Goal: Task Accomplishment & Management: Use online tool/utility

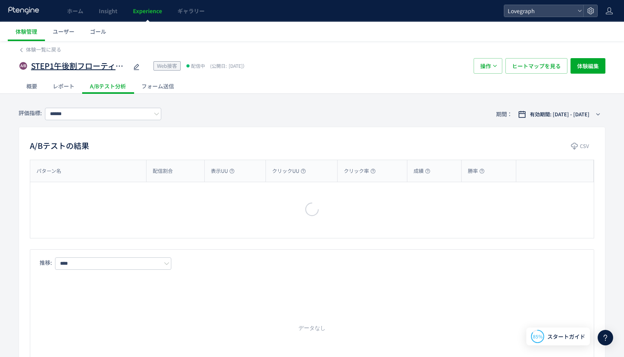
type input "******"
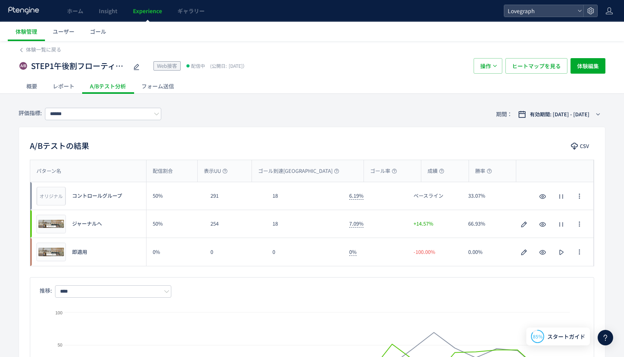
click at [67, 86] on div "レポート" at bounding box center [63, 86] width 37 height 16
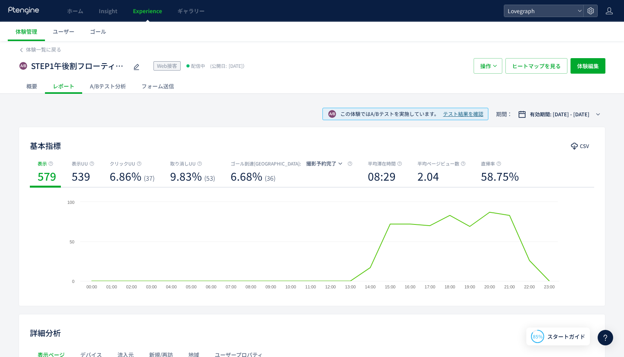
click at [28, 86] on div "概要" at bounding box center [32, 86] width 26 height 16
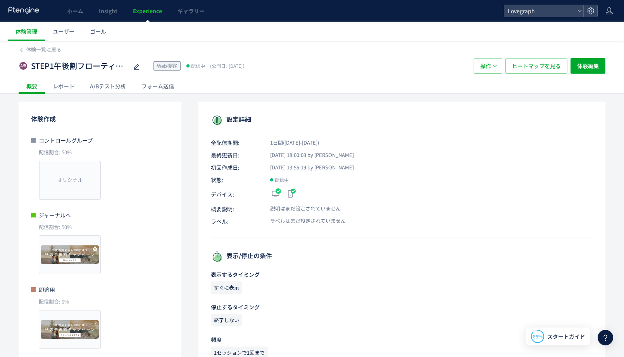
click at [106, 86] on div "A/Bテスト分析" at bounding box center [108, 86] width 52 height 16
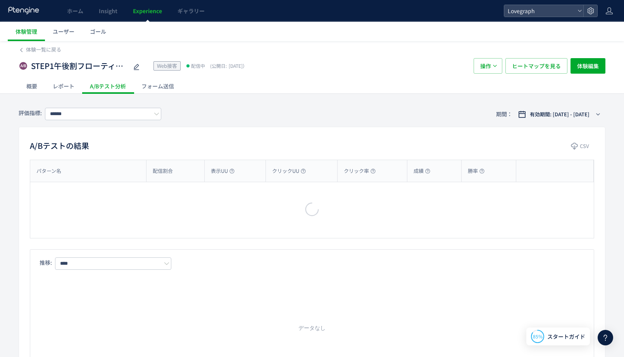
type input "******"
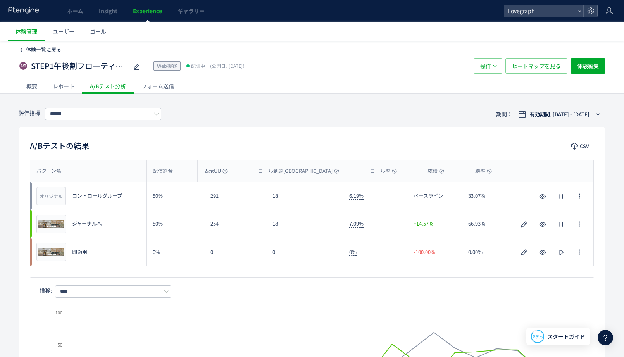
click at [52, 50] on span "体験一覧に戻る" at bounding box center [43, 49] width 35 height 7
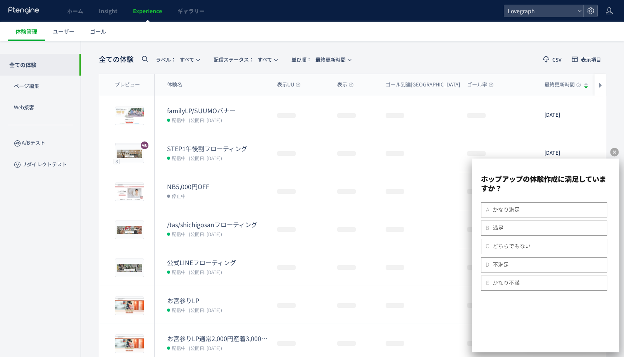
scroll to position [31, 0]
click at [614, 152] on icon at bounding box center [615, 152] width 10 height 10
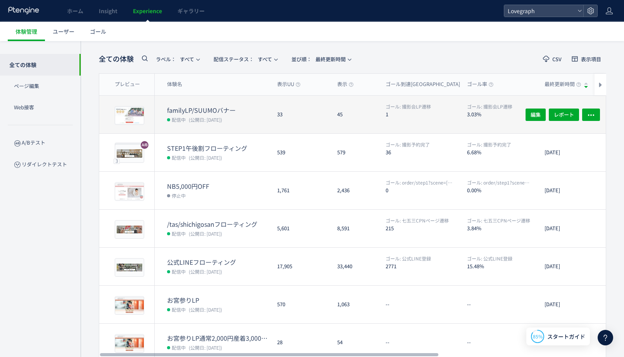
click at [291, 121] on div "33" at bounding box center [301, 115] width 60 height 38
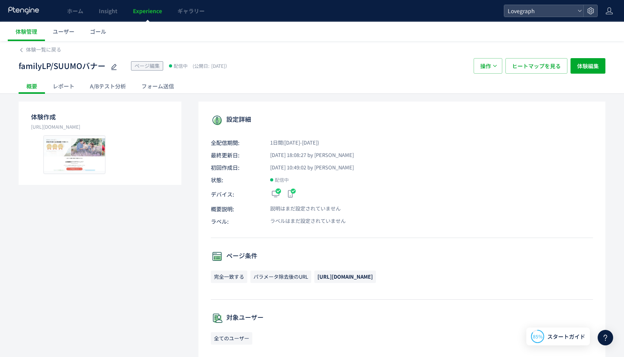
click at [73, 87] on div "レポート" at bounding box center [63, 86] width 37 height 16
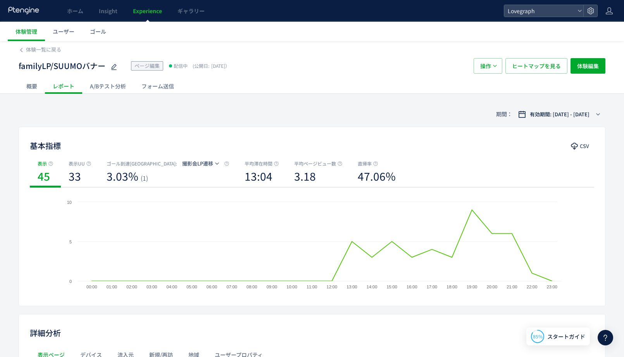
click at [97, 87] on div "A/Bテスト分析" at bounding box center [108, 86] width 52 height 16
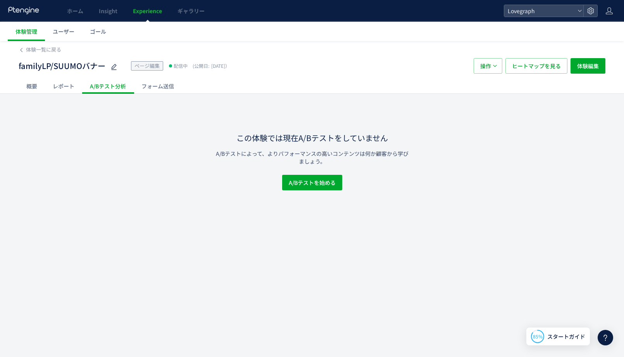
click at [132, 86] on div "A/Bテスト分析" at bounding box center [108, 86] width 52 height 16
click at [146, 84] on div "フォーム送信" at bounding box center [158, 86] width 48 height 16
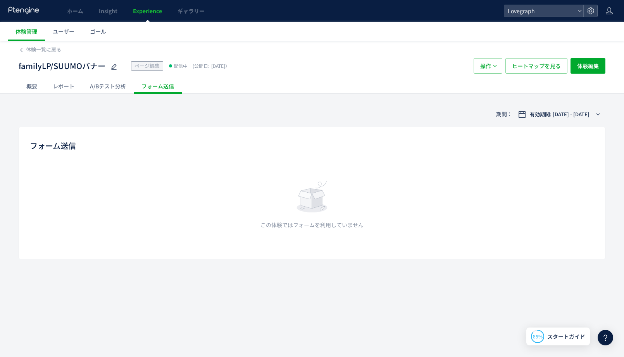
click at [129, 82] on div "A/Bテスト分析" at bounding box center [108, 86] width 52 height 16
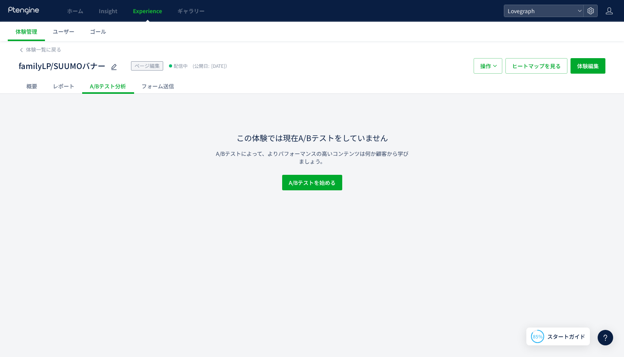
click at [57, 83] on div "レポート" at bounding box center [63, 86] width 37 height 16
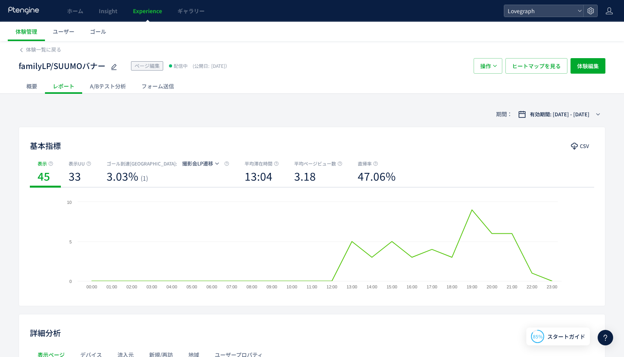
click at [31, 86] on div "概要" at bounding box center [32, 86] width 26 height 16
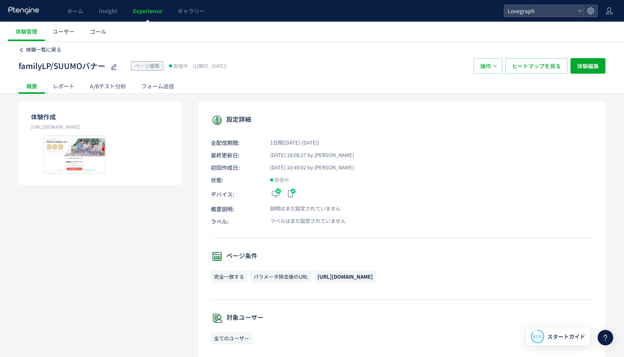
click at [39, 51] on span "体験一覧に戻る" at bounding box center [43, 49] width 35 height 7
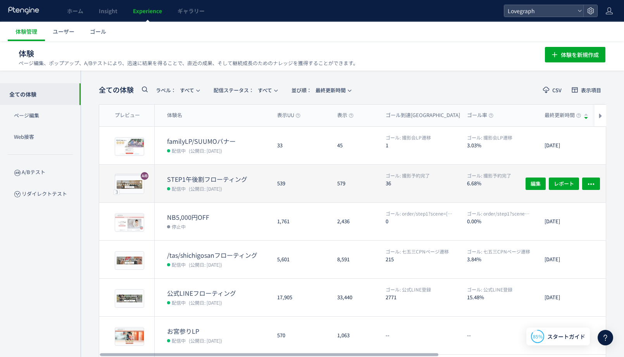
click at [229, 180] on dt "STEP1午後割フローティング" at bounding box center [219, 179] width 104 height 9
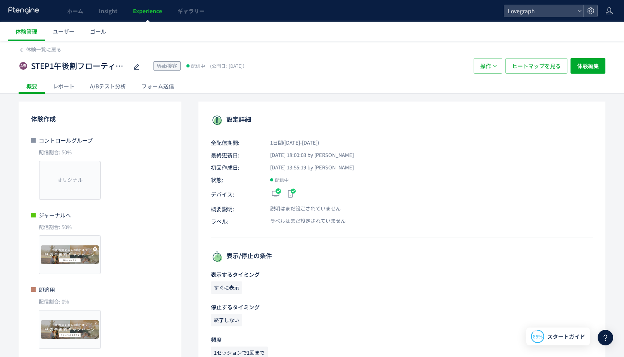
click at [64, 85] on div "レポート" at bounding box center [63, 86] width 37 height 16
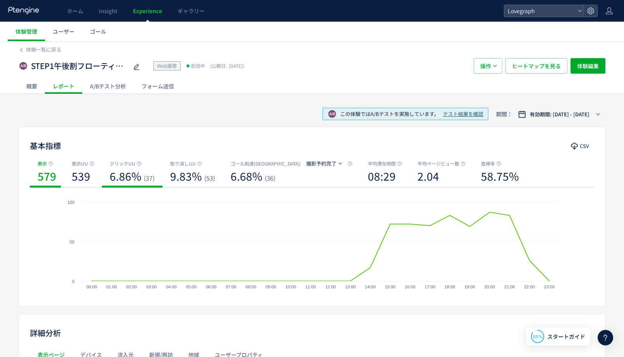
scroll to position [140, 0]
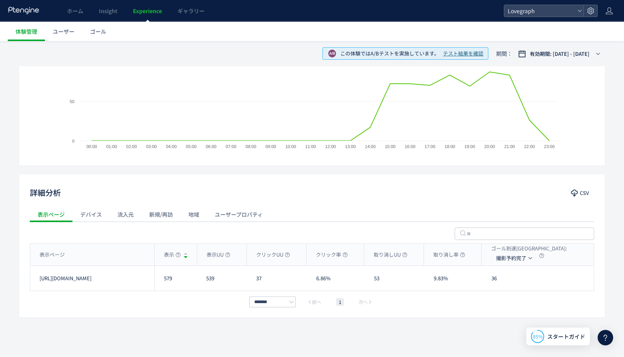
click at [78, 220] on div "デバイス" at bounding box center [90, 215] width 37 height 16
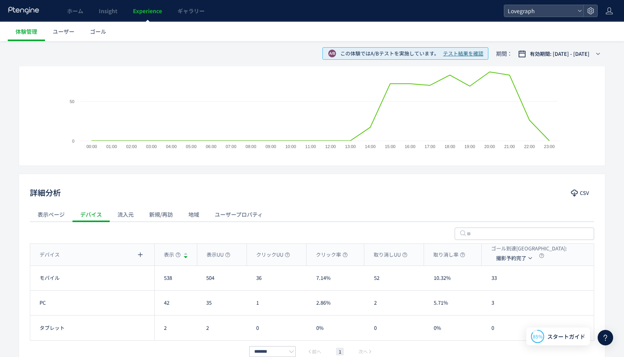
click at [134, 215] on div "流入元" at bounding box center [126, 215] width 32 height 16
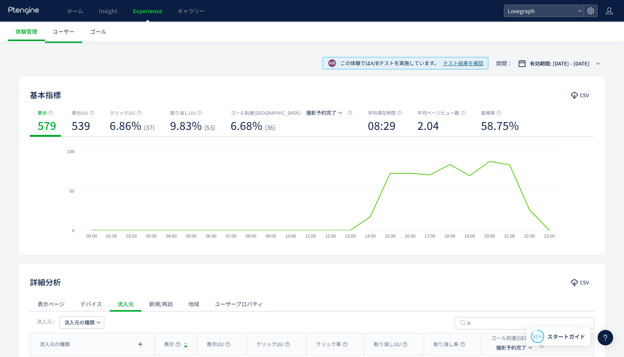
scroll to position [0, 0]
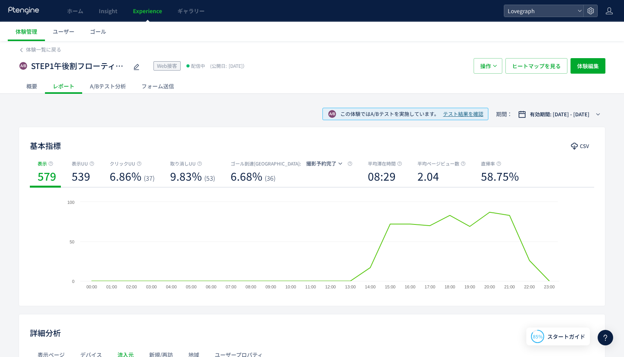
click at [124, 86] on div "A/Bテスト分析" at bounding box center [108, 86] width 52 height 16
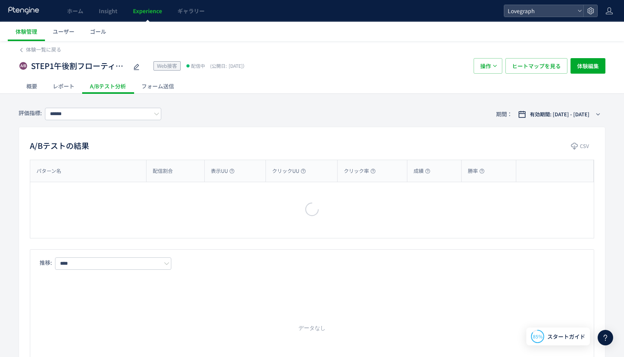
type input "******"
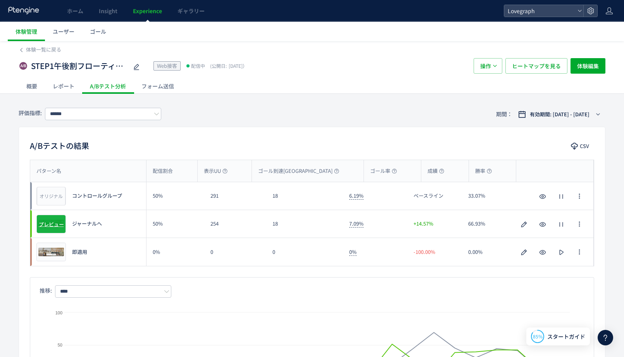
click at [54, 221] on span "プレビュー" at bounding box center [51, 223] width 25 height 7
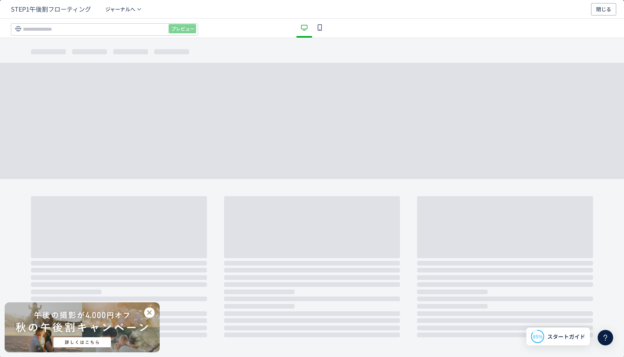
click at [105, 327] on div "dialog" at bounding box center [82, 327] width 155 height 50
click at [93, 343] on div "dialog" at bounding box center [82, 327] width 155 height 50
click at [321, 30] on use "dialog" at bounding box center [320, 27] width 4 height 7
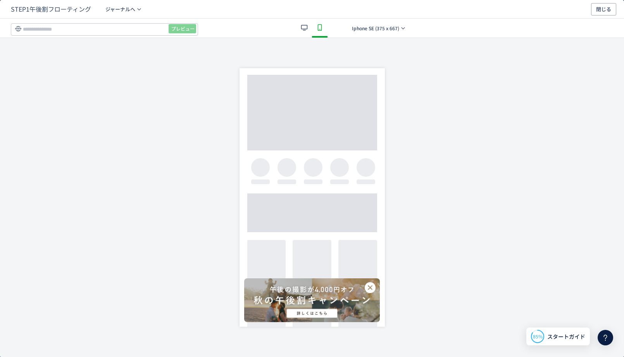
click at [304, 305] on div "dialog" at bounding box center [312, 300] width 136 height 44
click at [301, 26] on use "dialog" at bounding box center [304, 27] width 7 height 5
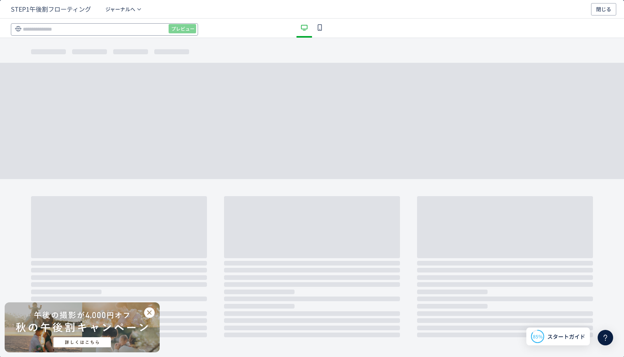
click at [106, 27] on input "dialog" at bounding box center [104, 29] width 187 height 12
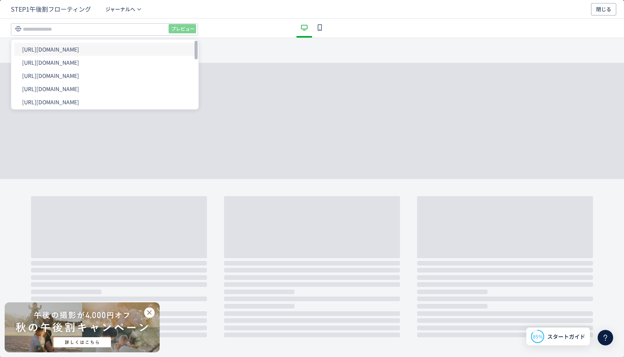
click at [107, 43] on li "[URL][DOMAIN_NAME]" at bounding box center [104, 49] width 181 height 13
type input "**********"
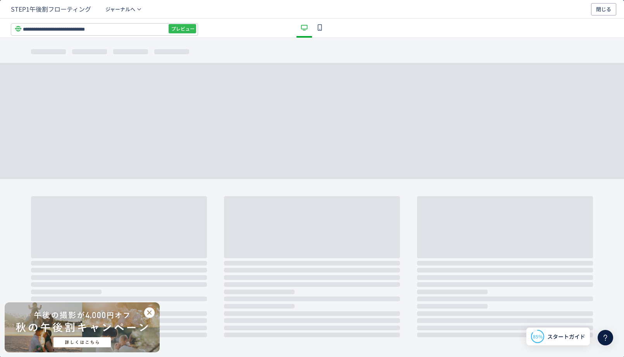
click at [173, 29] on span "プレビュー" at bounding box center [182, 28] width 23 height 12
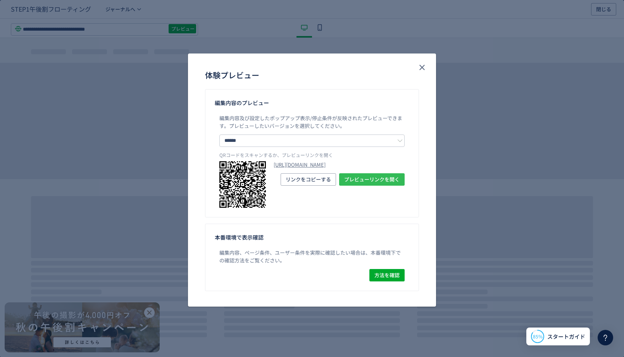
click at [363, 186] on span "プレビューリンクを開く" at bounding box center [371, 179] width 55 height 12
click at [321, 145] on input "******" at bounding box center [311, 140] width 185 height 12
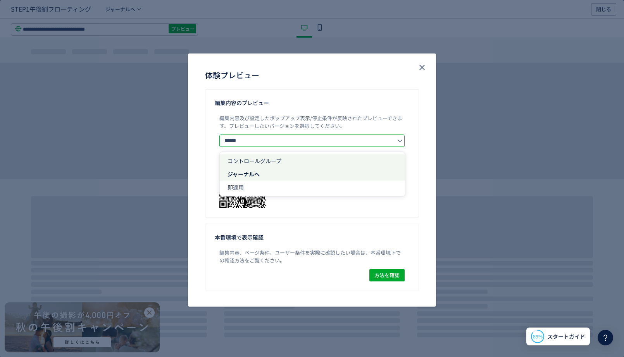
click at [307, 164] on li "コントロールグループ" at bounding box center [312, 160] width 185 height 13
type input "**********"
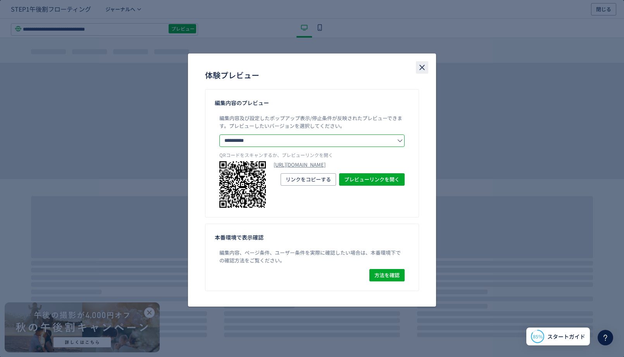
click at [426, 63] on icon "close" at bounding box center [421, 67] width 9 height 9
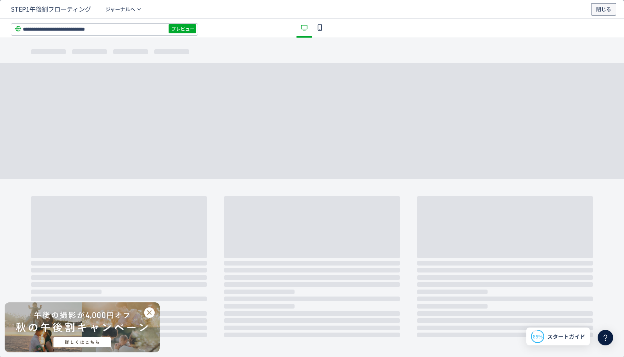
click at [608, 7] on span "閉じる" at bounding box center [603, 9] width 15 height 12
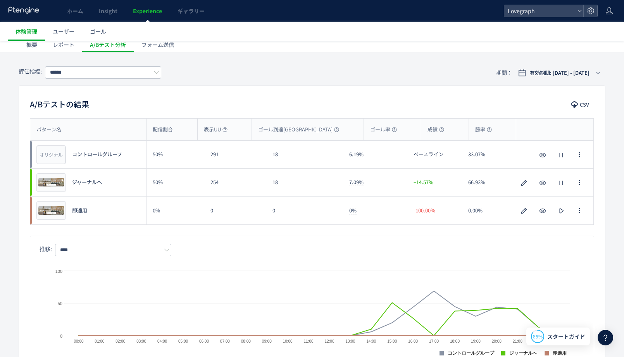
scroll to position [41, 0]
